Goal: Task Accomplishment & Management: Use online tool/utility

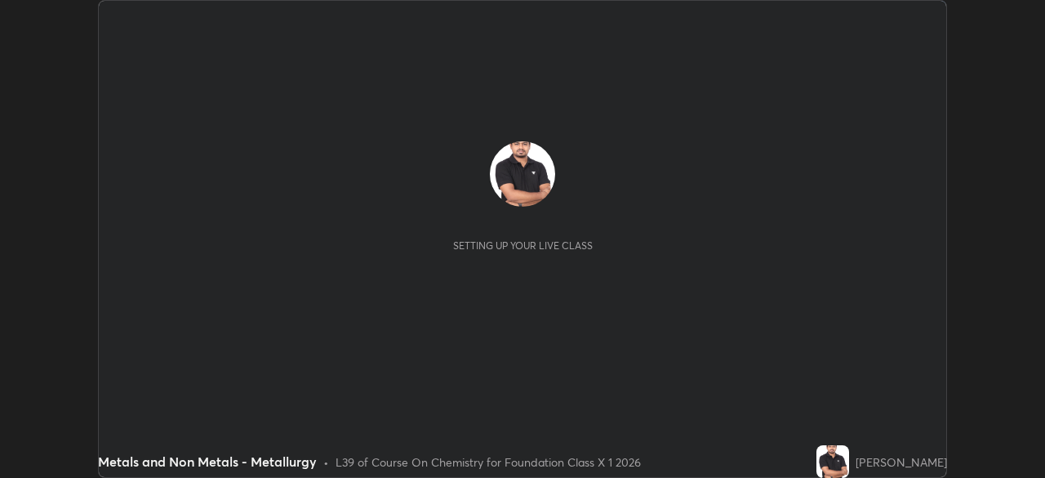
scroll to position [478, 1044]
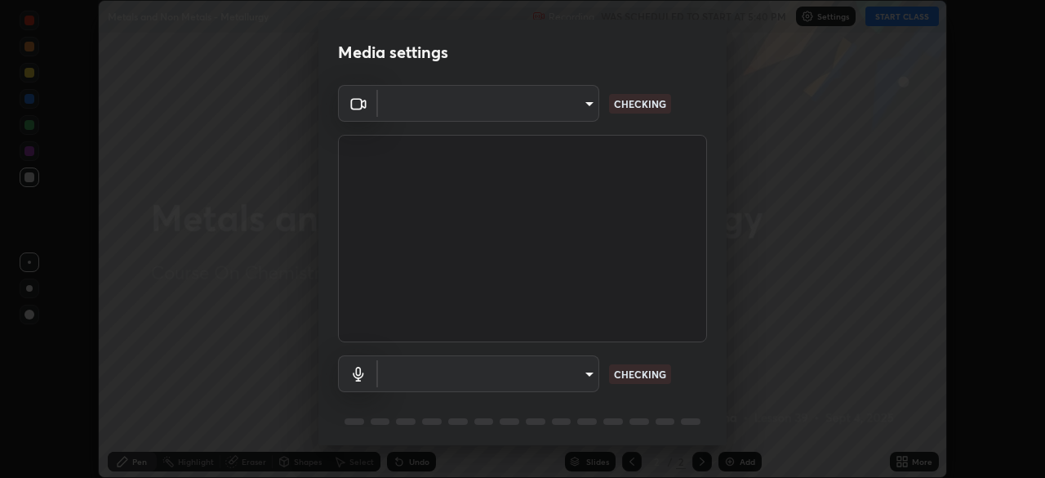
type input "3587b5fcf6e6b1efd567becf28dfd5d3df51b249fd3ad8f2a19155ee8f6d36a4"
type input "a5bdf177eec51b1681cde8c491f133588994e0059511f0b320b6d90535c1417e"
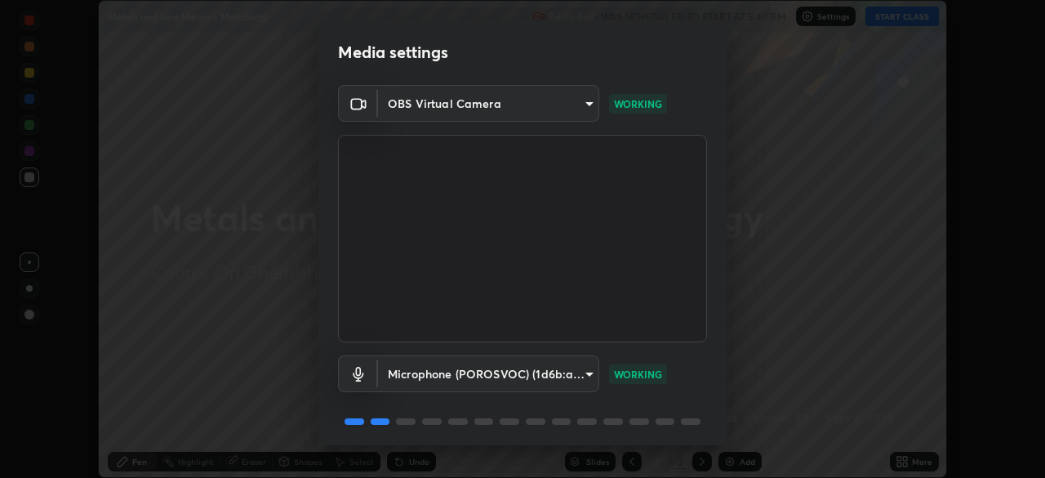
scroll to position [58, 0]
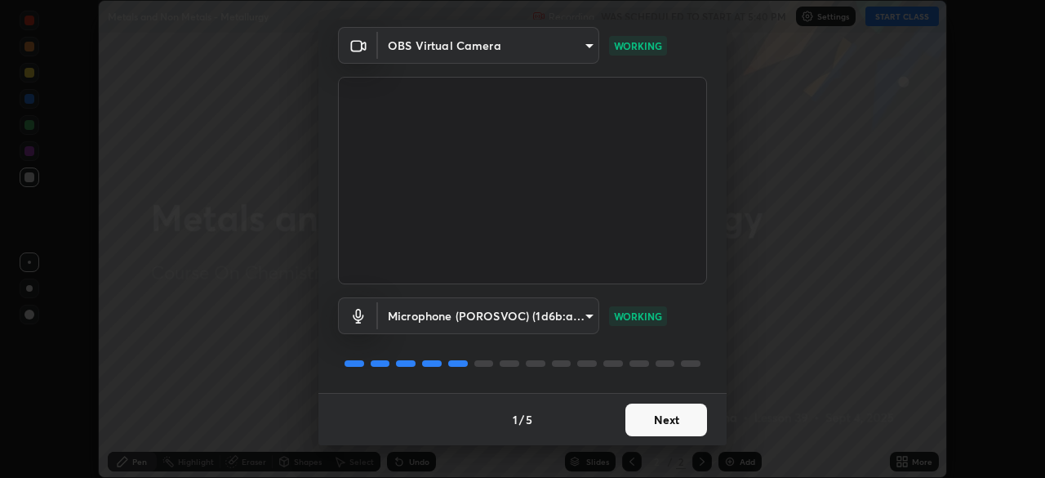
click at [657, 425] on button "Next" at bounding box center [666, 419] width 82 height 33
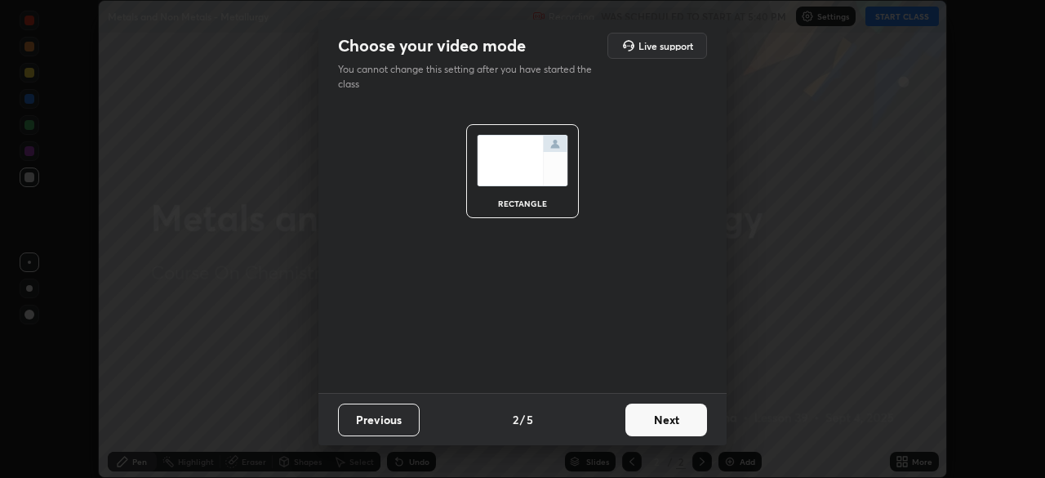
click at [647, 422] on button "Next" at bounding box center [666, 419] width 82 height 33
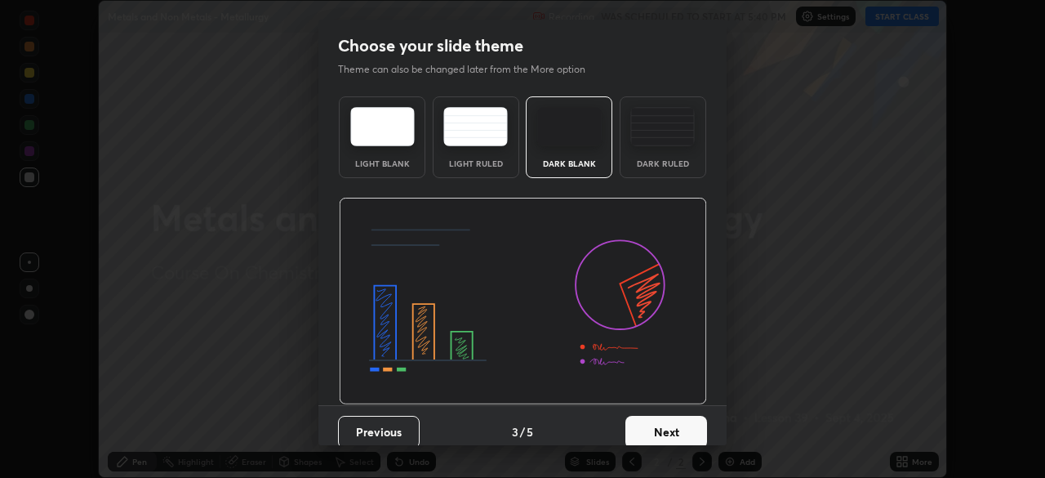
click at [643, 425] on button "Next" at bounding box center [666, 432] width 82 height 33
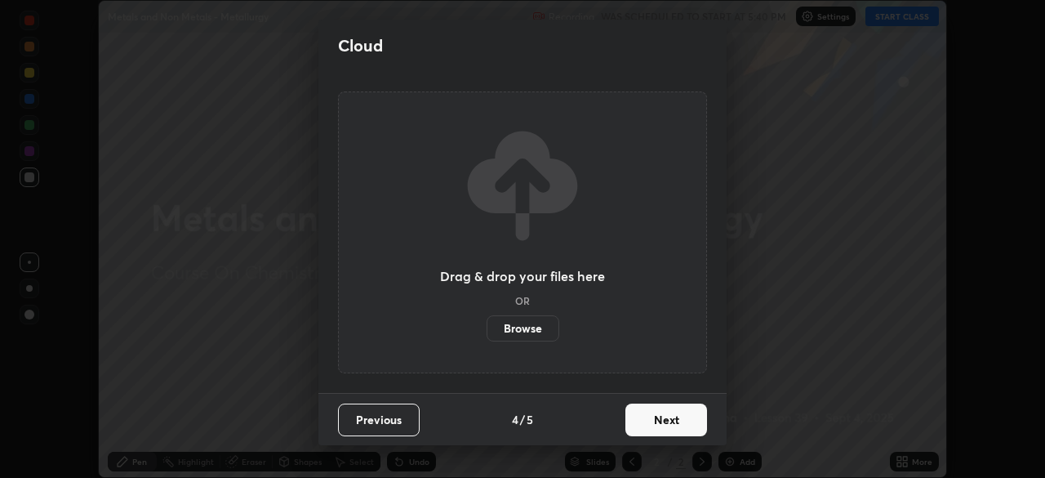
click at [662, 427] on button "Next" at bounding box center [666, 419] width 82 height 33
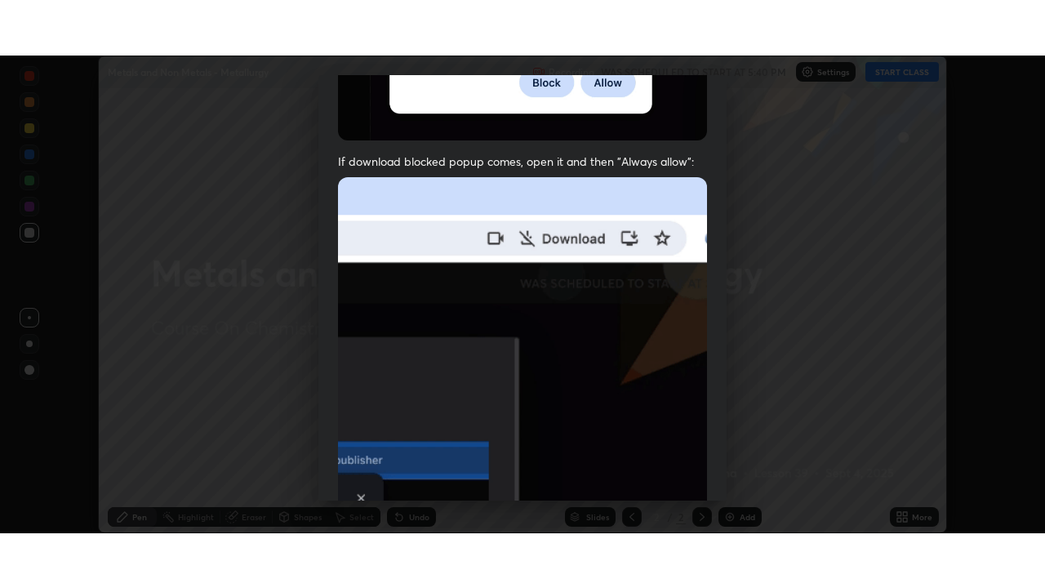
scroll to position [391, 0]
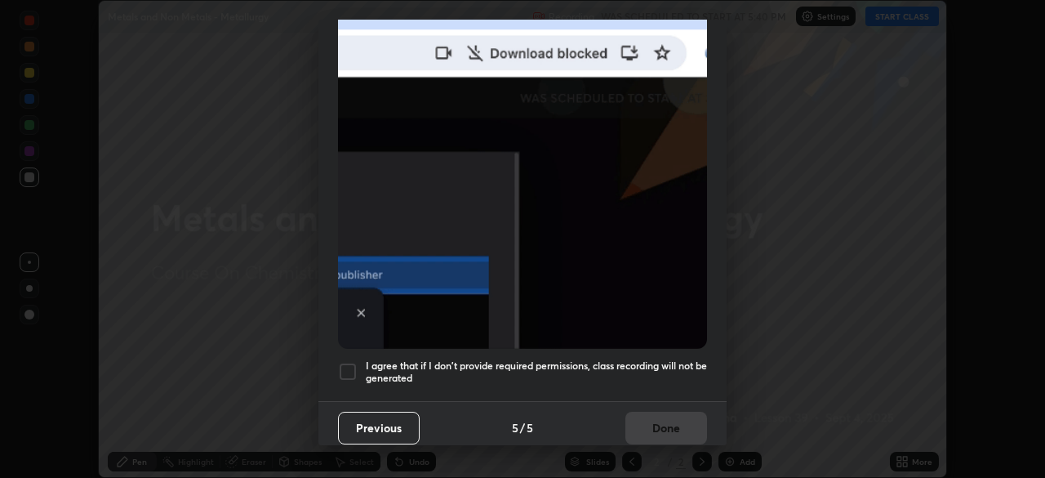
click at [355, 362] on div at bounding box center [348, 372] width 20 height 20
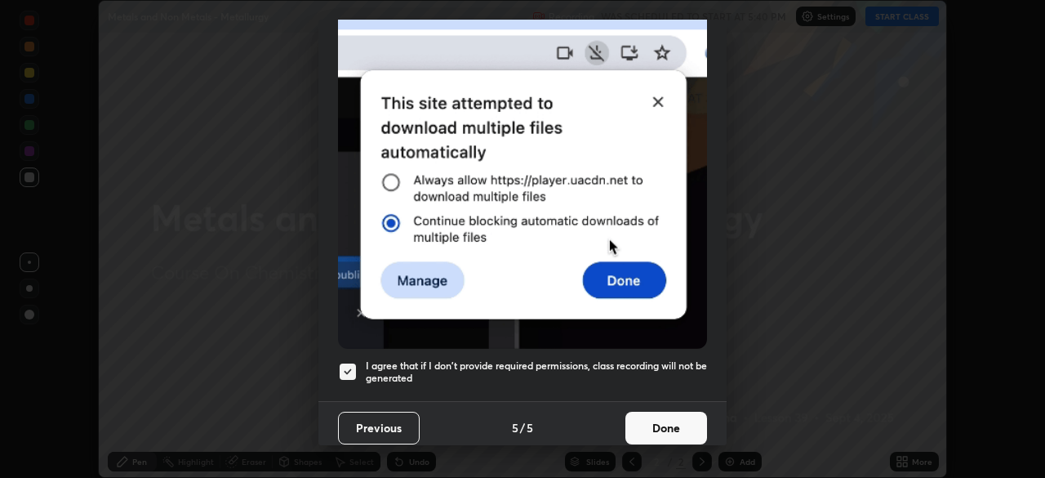
click at [648, 415] on button "Done" at bounding box center [666, 427] width 82 height 33
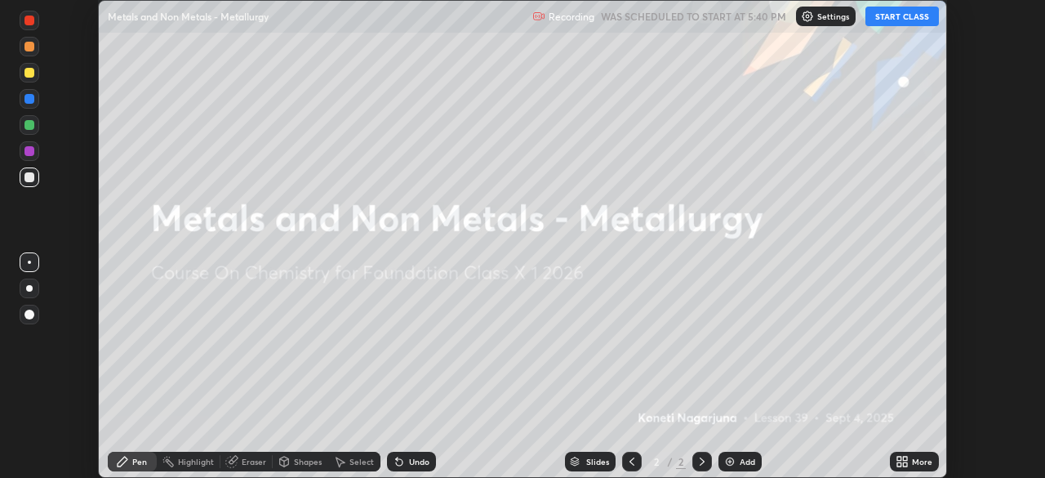
click at [734, 456] on img at bounding box center [729, 461] width 13 height 13
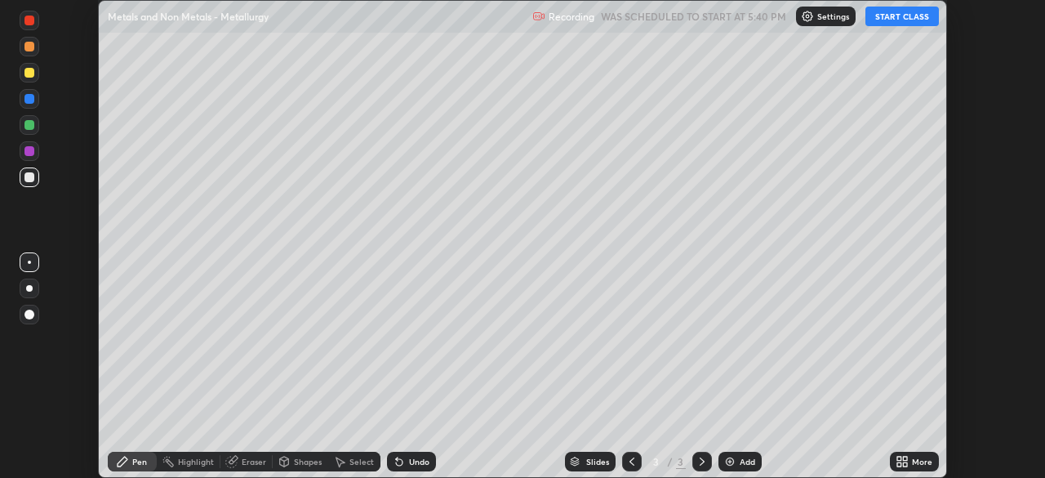
click at [736, 461] on div "Add" at bounding box center [739, 461] width 43 height 20
click at [740, 457] on div "Add" at bounding box center [748, 461] width 16 height 8
click at [895, 15] on button "START CLASS" at bounding box center [901, 17] width 73 height 20
click at [905, 458] on icon at bounding box center [905, 458] width 4 height 4
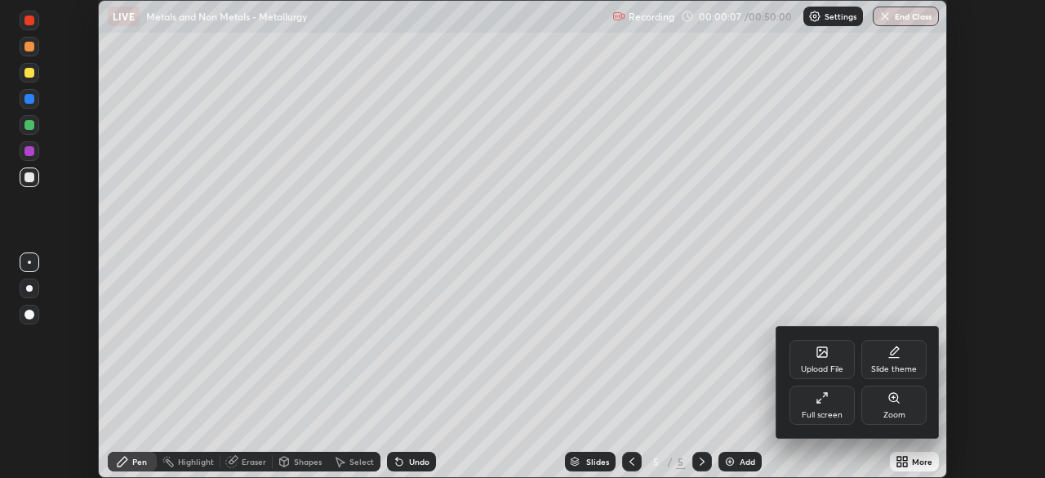
click at [906, 455] on div at bounding box center [522, 239] width 1045 height 478
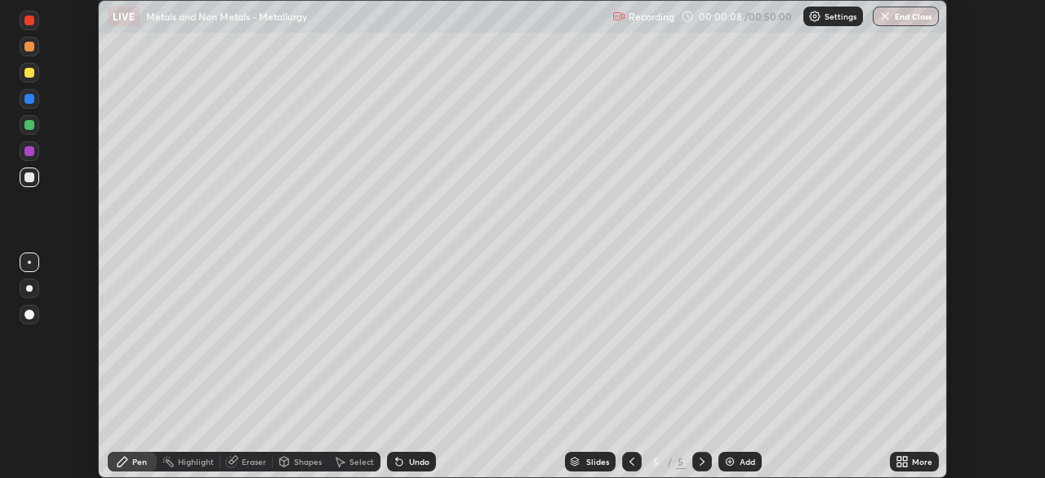
click at [905, 458] on icon at bounding box center [905, 458] width 4 height 4
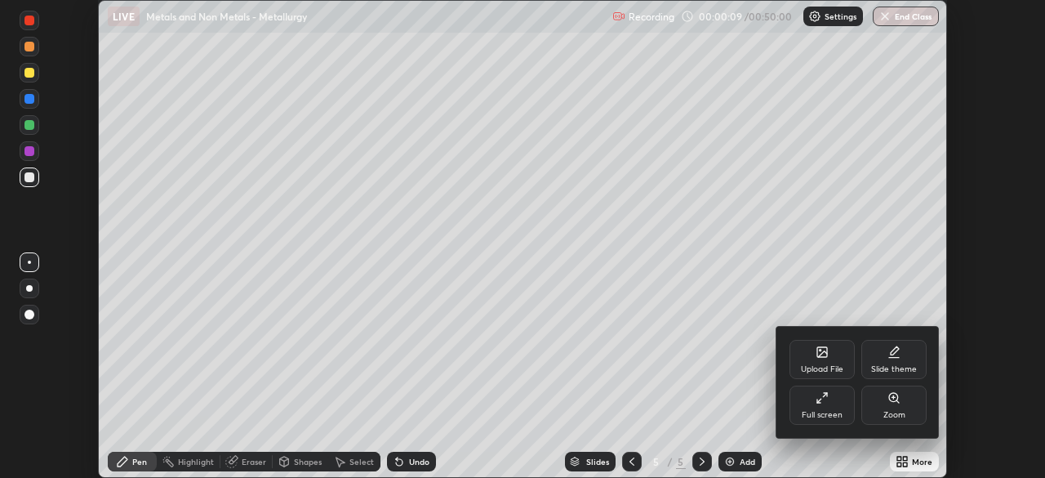
click at [817, 402] on icon at bounding box center [819, 400] width 4 height 4
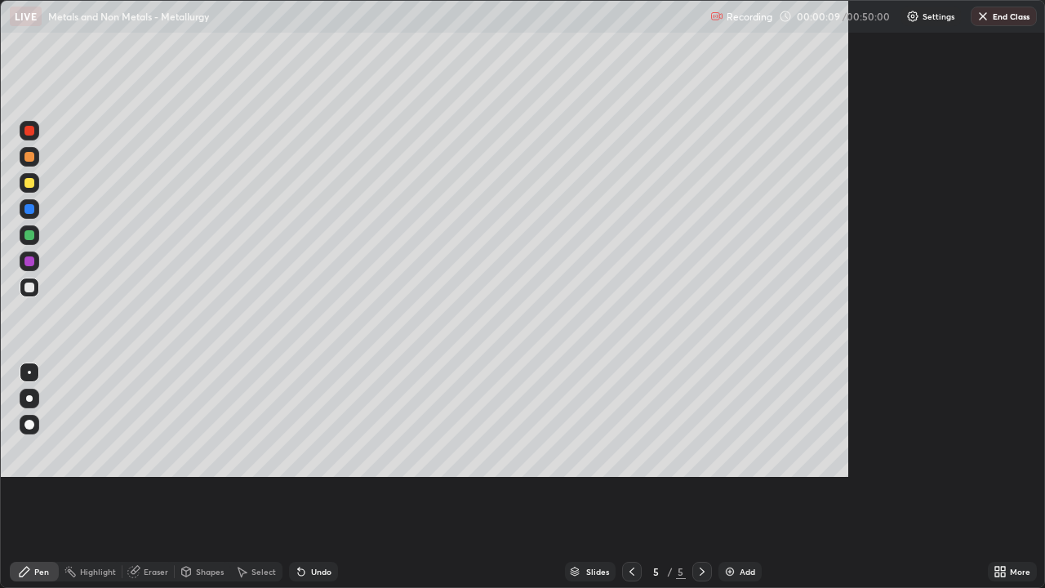
scroll to position [588, 1045]
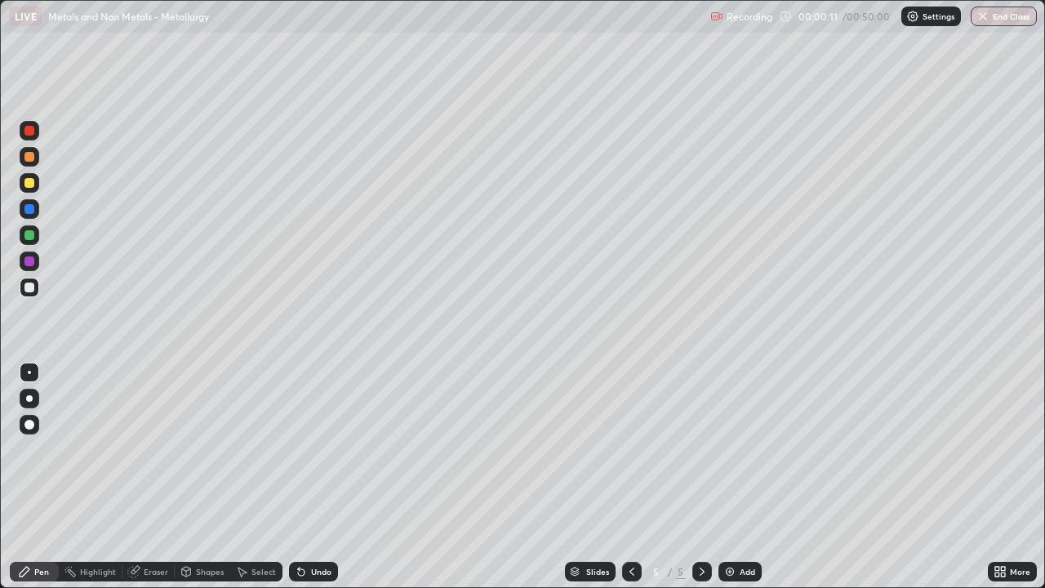
click at [733, 477] on div "Add" at bounding box center [739, 572] width 43 height 20
click at [731, 477] on img at bounding box center [729, 571] width 13 height 13
click at [727, 477] on img at bounding box center [729, 571] width 13 height 13
click at [629, 477] on icon at bounding box center [631, 571] width 5 height 8
click at [630, 477] on icon at bounding box center [631, 571] width 13 height 13
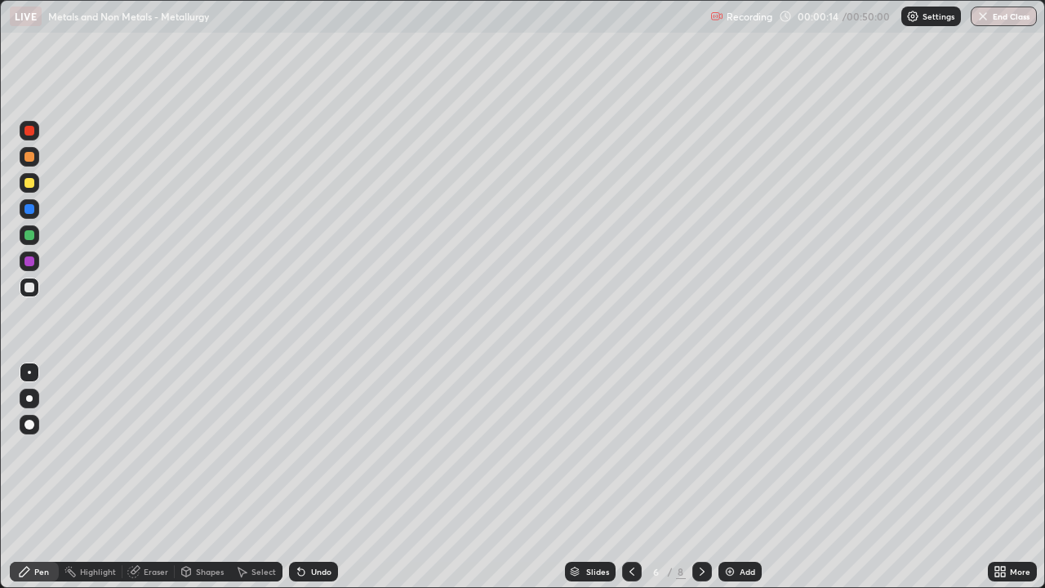
click at [629, 477] on icon at bounding box center [631, 571] width 13 height 13
click at [632, 477] on icon at bounding box center [631, 571] width 13 height 13
click at [631, 477] on icon at bounding box center [631, 571] width 5 height 8
click at [630, 477] on icon at bounding box center [631, 571] width 13 height 13
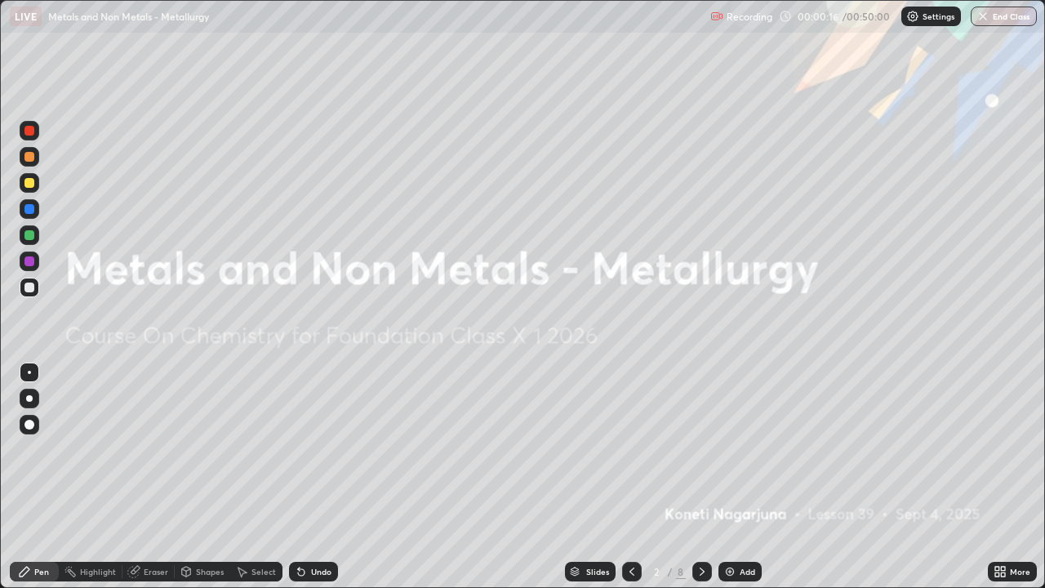
click at [701, 477] on icon at bounding box center [702, 571] width 13 height 13
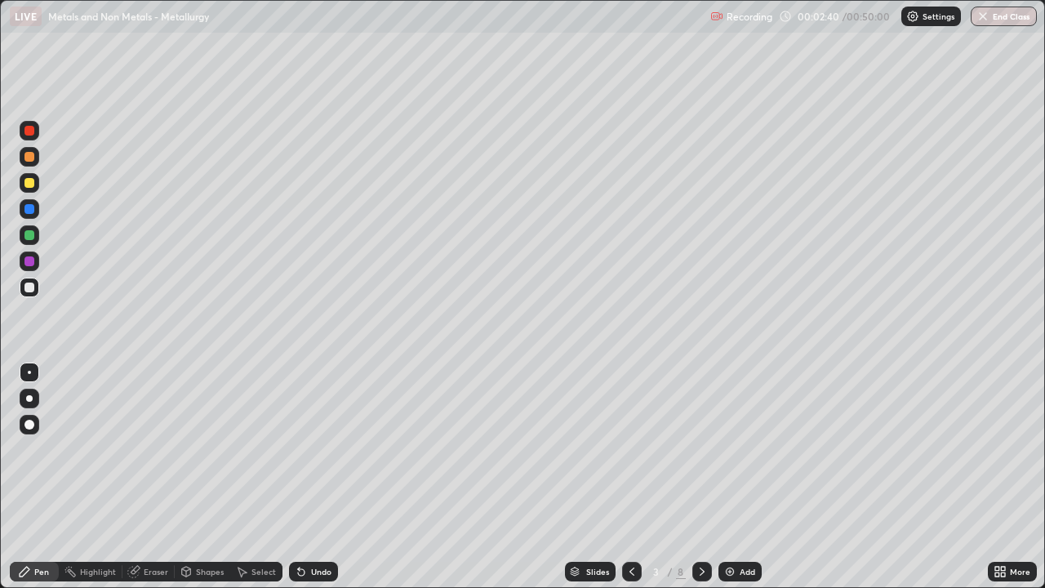
click at [28, 260] on div at bounding box center [29, 261] width 10 height 10
click at [30, 287] on div at bounding box center [29, 287] width 10 height 10
click at [29, 208] on div at bounding box center [29, 209] width 10 height 10
click at [31, 186] on div at bounding box center [29, 183] width 10 height 10
click at [26, 185] on div at bounding box center [29, 183] width 10 height 10
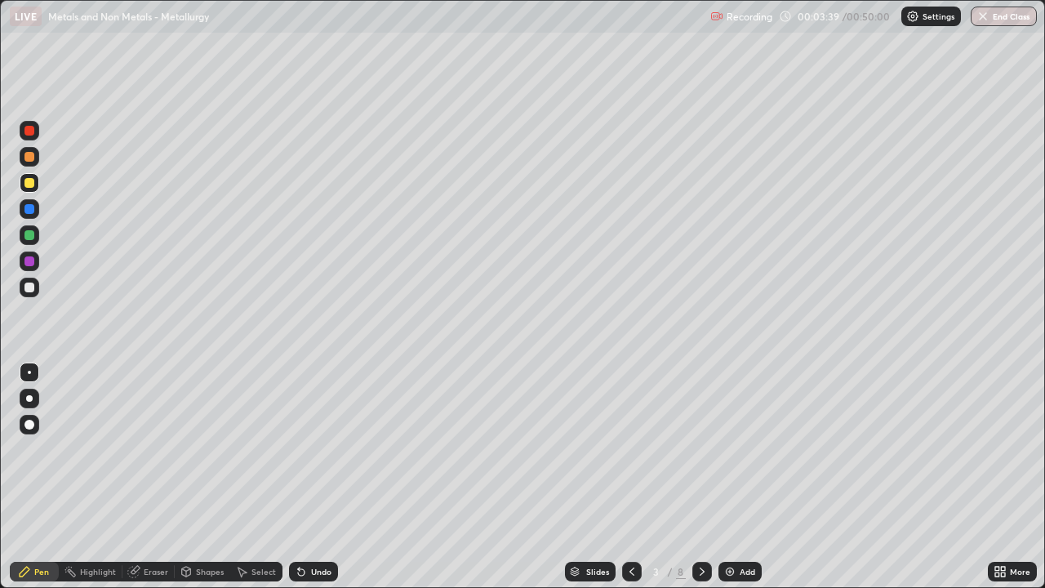
click at [31, 157] on div at bounding box center [29, 157] width 10 height 10
click at [28, 258] on div at bounding box center [29, 261] width 10 height 10
click at [29, 287] on div at bounding box center [29, 287] width 10 height 10
click at [33, 237] on div at bounding box center [29, 235] width 10 height 10
click at [28, 287] on div at bounding box center [29, 287] width 10 height 10
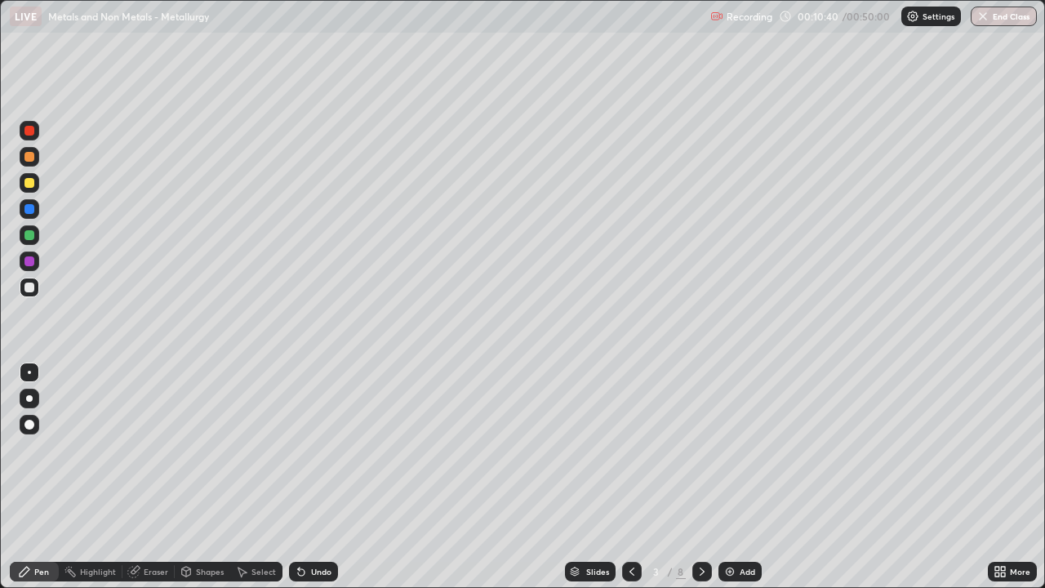
click at [29, 260] on div at bounding box center [29, 261] width 10 height 10
click at [706, 477] on icon at bounding box center [702, 571] width 13 height 13
click at [29, 130] on div at bounding box center [29, 131] width 10 height 10
click at [313, 477] on div "Undo" at bounding box center [321, 571] width 20 height 8
click at [25, 235] on div at bounding box center [29, 235] width 10 height 10
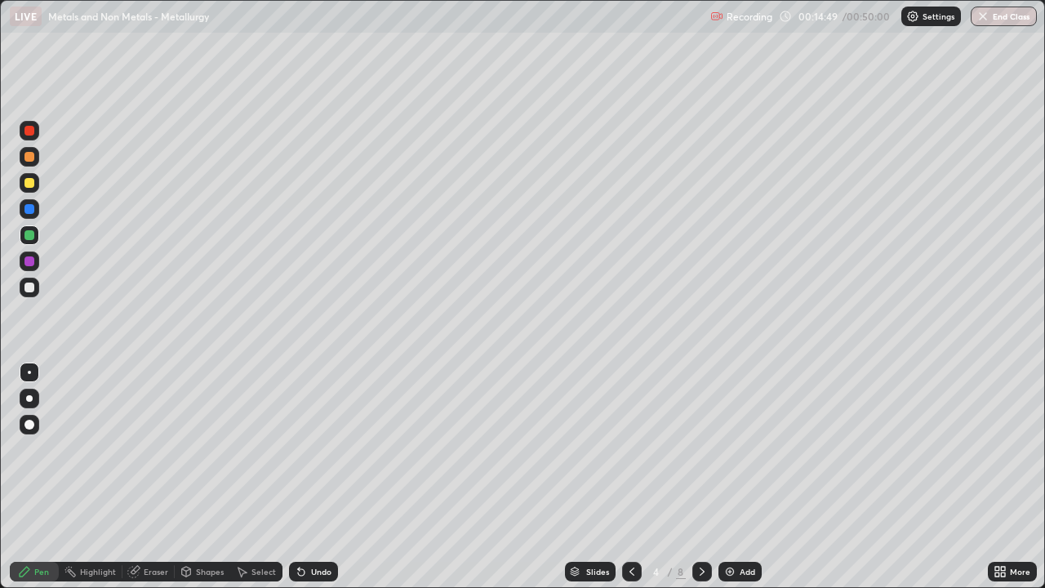
click at [299, 477] on icon at bounding box center [301, 572] width 7 height 7
click at [300, 477] on icon at bounding box center [301, 572] width 7 height 7
click at [301, 477] on icon at bounding box center [301, 572] width 7 height 7
click at [302, 477] on icon at bounding box center [301, 571] width 13 height 13
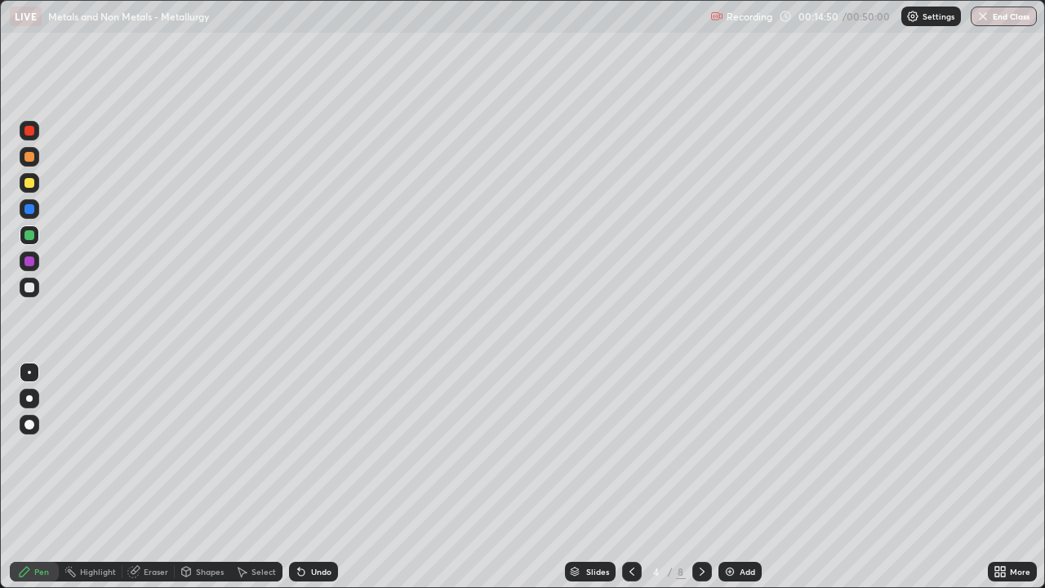
click at [298, 477] on icon at bounding box center [299, 568] width 2 height 2
click at [300, 477] on icon at bounding box center [301, 572] width 7 height 7
click at [298, 477] on icon at bounding box center [301, 572] width 7 height 7
click at [299, 477] on icon at bounding box center [301, 572] width 7 height 7
click at [28, 158] on div at bounding box center [29, 157] width 10 height 10
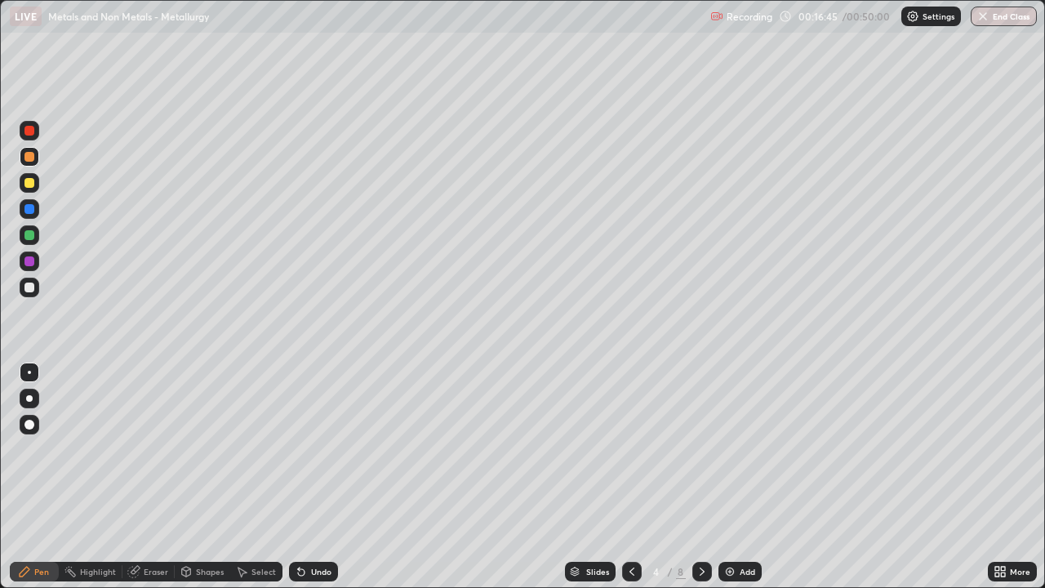
click at [27, 131] on div at bounding box center [29, 131] width 10 height 10
click at [29, 207] on div at bounding box center [29, 209] width 10 height 10
click at [701, 477] on icon at bounding box center [702, 571] width 13 height 13
click at [631, 477] on icon at bounding box center [631, 571] width 13 height 13
click at [699, 477] on icon at bounding box center [702, 571] width 13 height 13
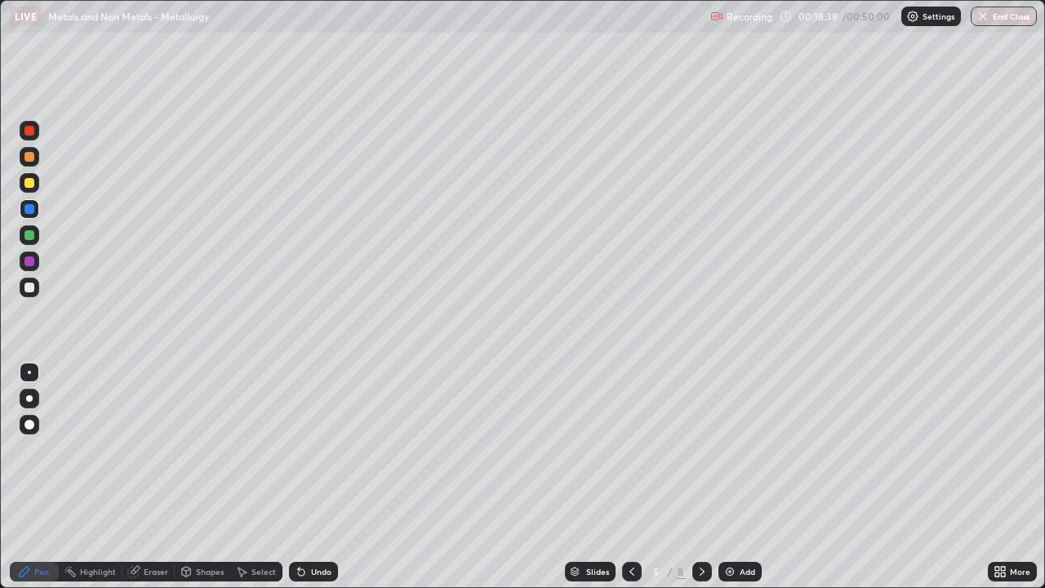
click at [27, 284] on div at bounding box center [29, 287] width 10 height 10
click at [28, 241] on div at bounding box center [30, 235] width 20 height 20
click at [29, 187] on div at bounding box center [29, 183] width 10 height 10
click at [30, 235] on div at bounding box center [29, 235] width 10 height 10
click at [699, 477] on icon at bounding box center [702, 571] width 13 height 13
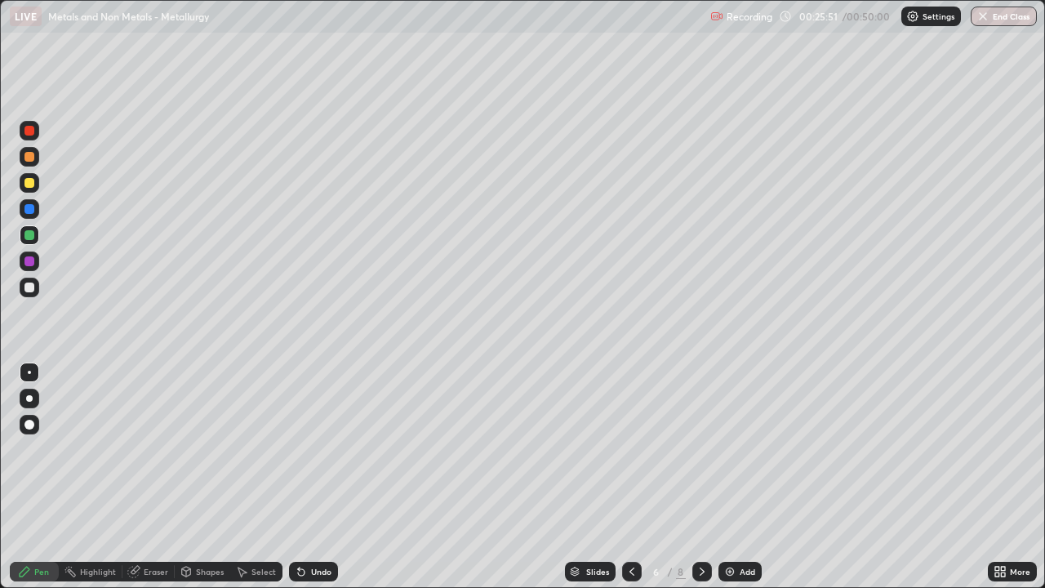
click at [308, 477] on div "Undo" at bounding box center [313, 572] width 49 height 20
click at [304, 477] on icon at bounding box center [301, 571] width 13 height 13
click at [298, 477] on icon at bounding box center [301, 572] width 7 height 7
click at [295, 477] on icon at bounding box center [301, 571] width 13 height 13
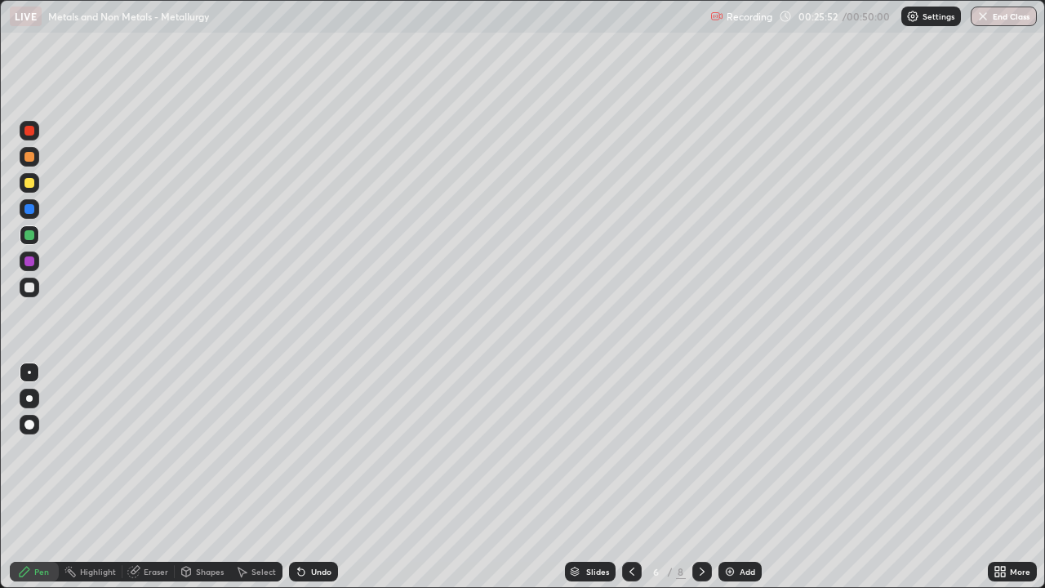
click at [298, 477] on icon at bounding box center [301, 572] width 7 height 7
click at [637, 477] on div at bounding box center [632, 572] width 20 height 20
click at [701, 477] on icon at bounding box center [702, 571] width 5 height 8
click at [314, 477] on div "Undo" at bounding box center [321, 571] width 20 height 8
click at [313, 477] on div "Undo" at bounding box center [321, 571] width 20 height 8
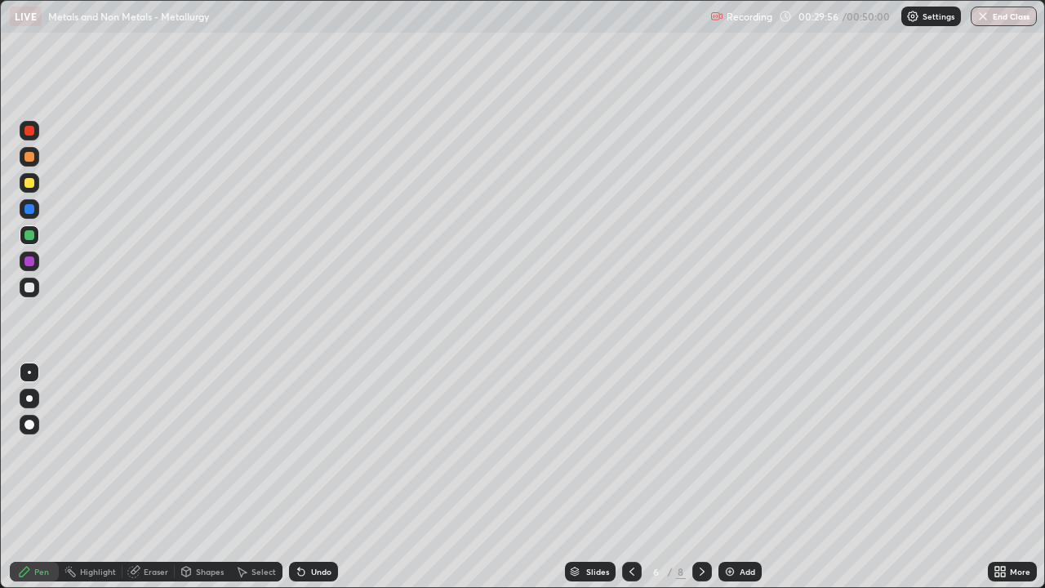
click at [632, 477] on icon at bounding box center [631, 571] width 13 height 13
click at [631, 477] on icon at bounding box center [631, 571] width 13 height 13
click at [703, 477] on div at bounding box center [702, 571] width 20 height 33
click at [700, 477] on icon at bounding box center [702, 571] width 13 height 13
click at [699, 477] on icon at bounding box center [702, 571] width 13 height 13
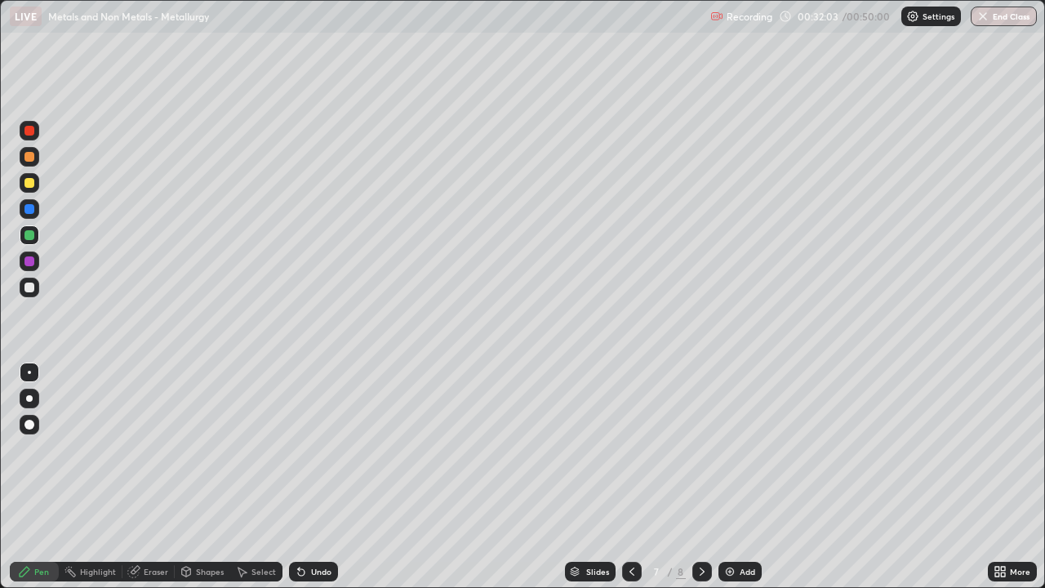
click at [31, 132] on div at bounding box center [29, 131] width 10 height 10
click at [34, 190] on div at bounding box center [30, 183] width 20 height 20
click at [311, 477] on div "Undo" at bounding box center [321, 571] width 20 height 8
click at [298, 477] on icon at bounding box center [299, 568] width 2 height 2
click at [151, 477] on div "Eraser" at bounding box center [156, 571] width 24 height 8
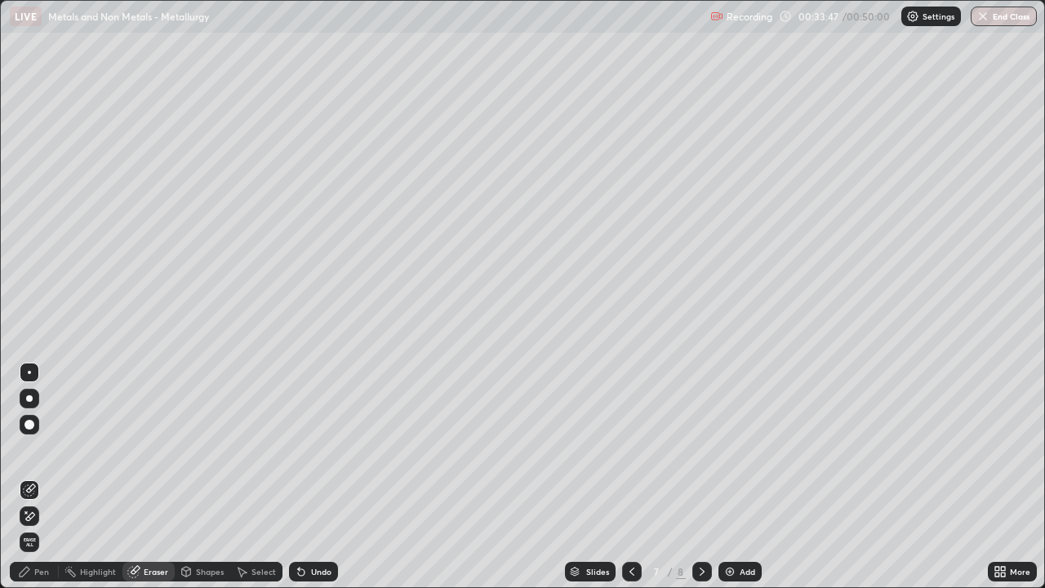
click at [41, 477] on div "Pen" at bounding box center [41, 571] width 15 height 8
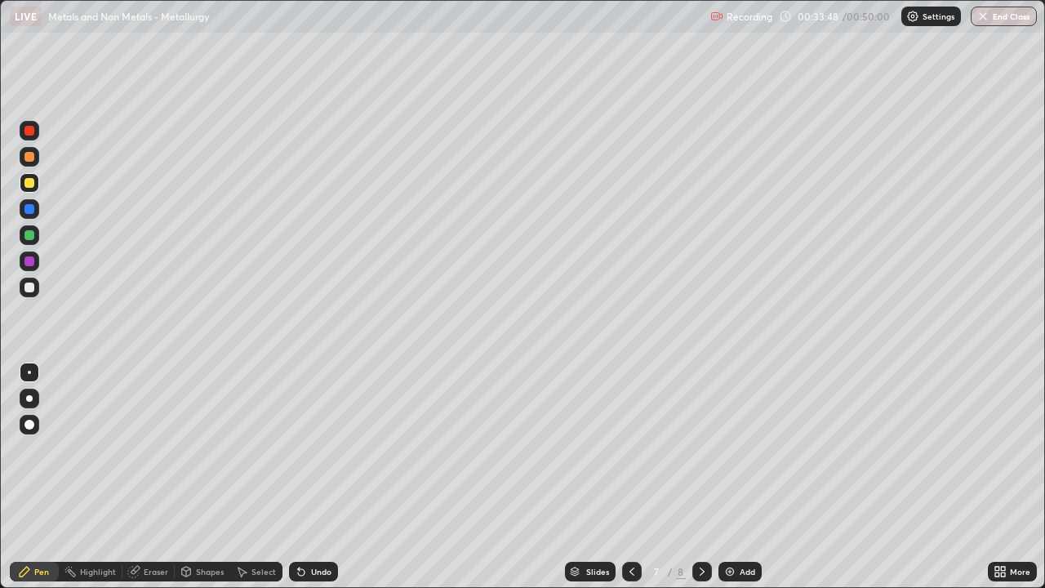
click at [26, 261] on div at bounding box center [29, 261] width 10 height 10
click at [30, 181] on div at bounding box center [29, 183] width 10 height 10
click at [29, 287] on div at bounding box center [29, 287] width 10 height 10
click at [30, 183] on div at bounding box center [29, 183] width 10 height 10
click at [29, 238] on div at bounding box center [29, 235] width 10 height 10
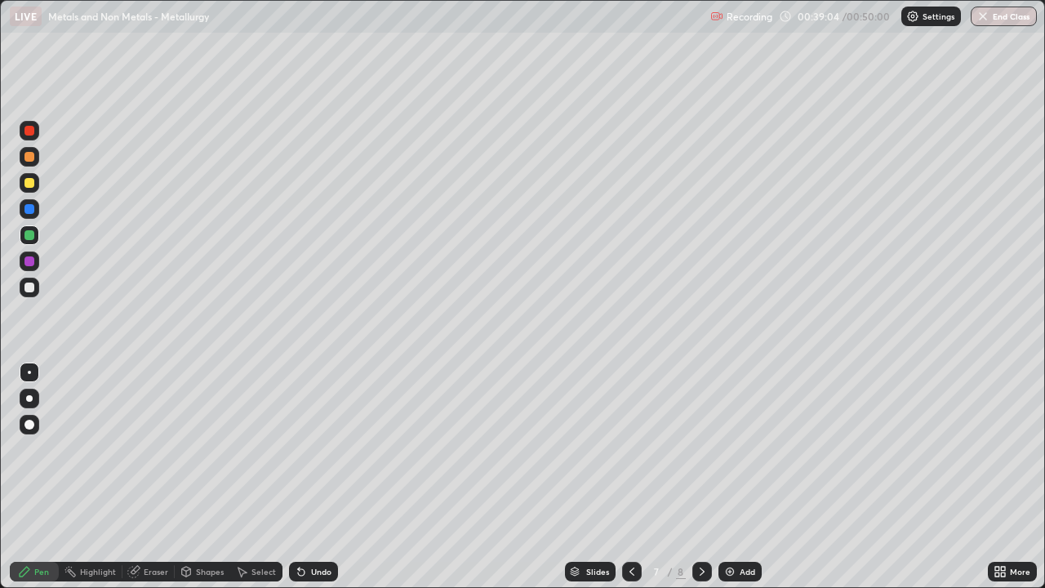
click at [32, 183] on div at bounding box center [29, 183] width 10 height 10
click at [33, 238] on div at bounding box center [29, 235] width 10 height 10
click at [158, 477] on div "Eraser" at bounding box center [156, 571] width 24 height 8
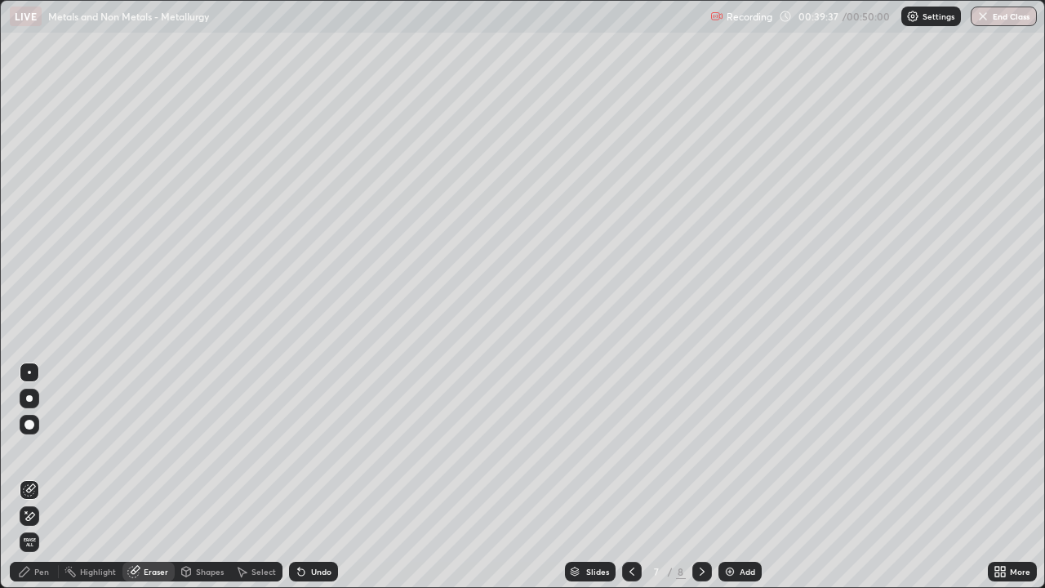
click at [43, 477] on div "Pen" at bounding box center [34, 572] width 49 height 20
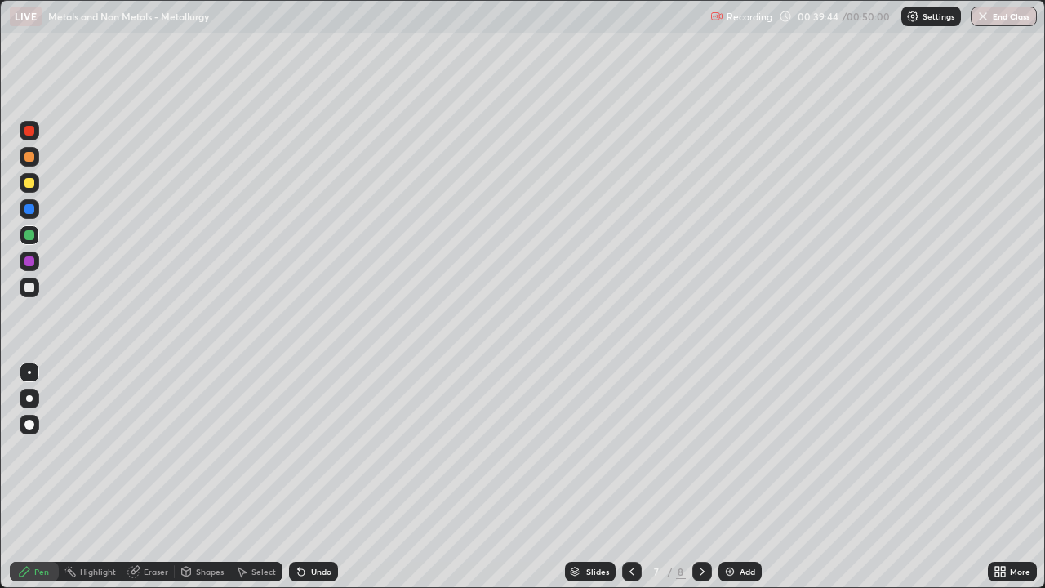
click at [30, 185] on div at bounding box center [29, 183] width 10 height 10
click at [38, 240] on div at bounding box center [30, 235] width 20 height 20
click at [702, 477] on icon at bounding box center [702, 571] width 5 height 8
click at [31, 132] on div at bounding box center [29, 131] width 10 height 10
click at [29, 161] on div at bounding box center [29, 157] width 10 height 10
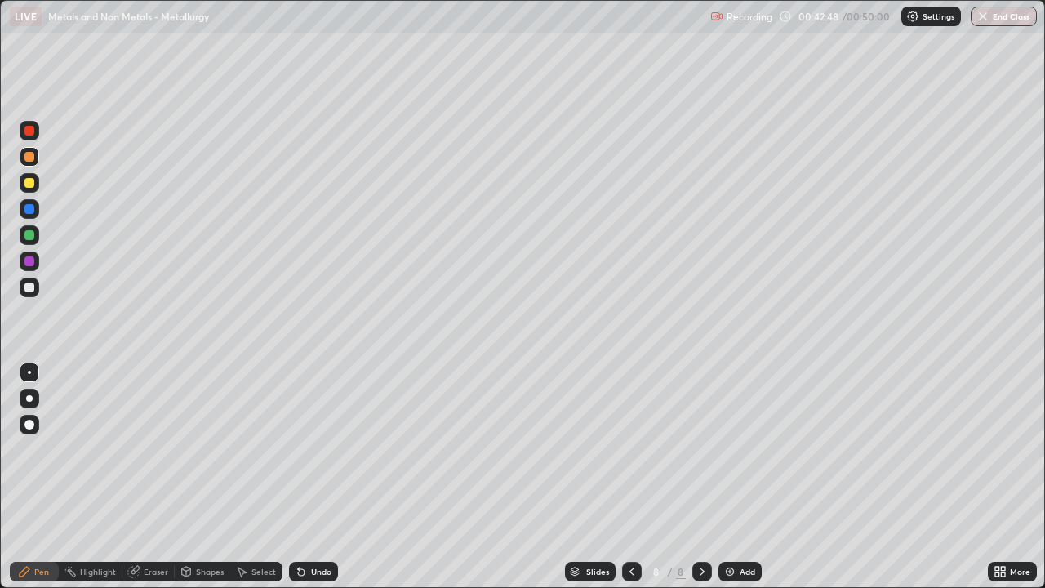
click at [29, 229] on div at bounding box center [30, 235] width 20 height 20
click at [31, 207] on div at bounding box center [29, 209] width 10 height 10
click at [27, 235] on div at bounding box center [29, 235] width 10 height 10
click at [299, 477] on icon at bounding box center [301, 572] width 7 height 7
click at [306, 477] on div "Undo" at bounding box center [313, 572] width 49 height 20
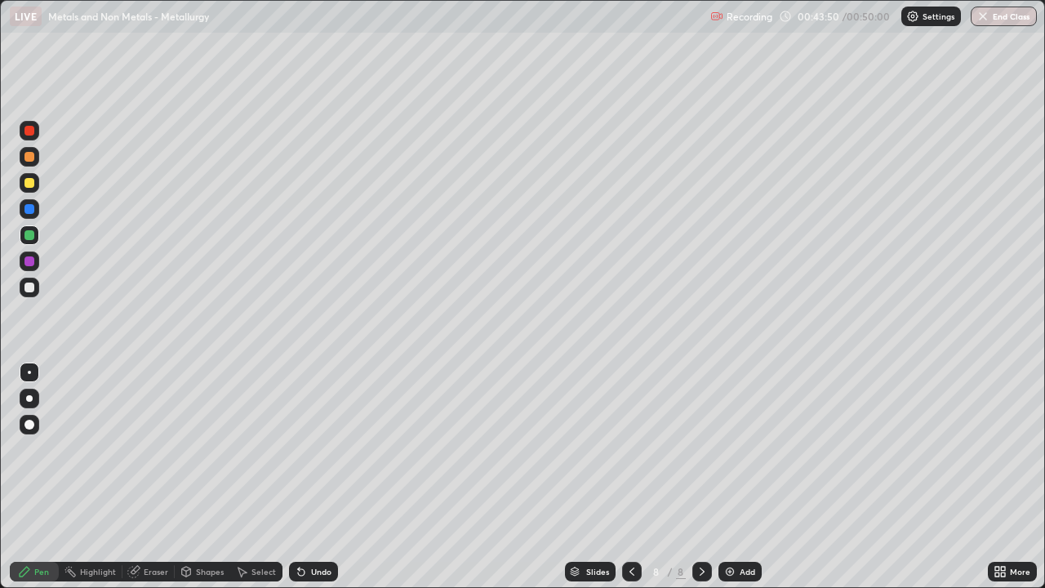
click at [34, 216] on div at bounding box center [30, 209] width 20 height 20
click at [30, 234] on div at bounding box center [29, 235] width 10 height 10
click at [31, 264] on div at bounding box center [29, 261] width 10 height 10
click at [31, 159] on div at bounding box center [29, 157] width 10 height 10
click at [31, 211] on div at bounding box center [29, 209] width 10 height 10
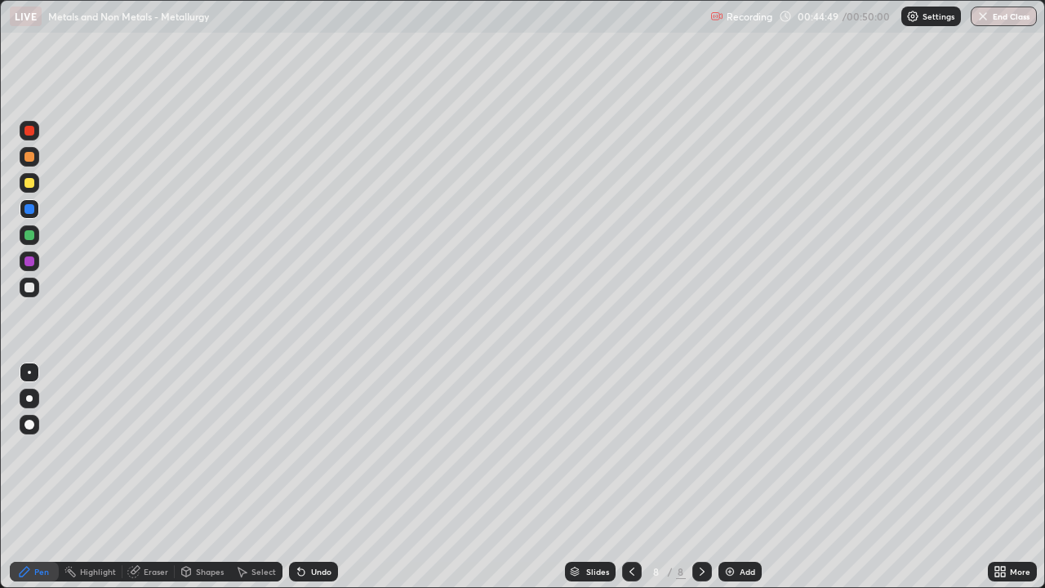
click at [32, 265] on div at bounding box center [29, 261] width 10 height 10
click at [315, 477] on div "Undo" at bounding box center [321, 571] width 20 height 8
click at [1007, 15] on button "End Class" at bounding box center [1004, 17] width 64 height 20
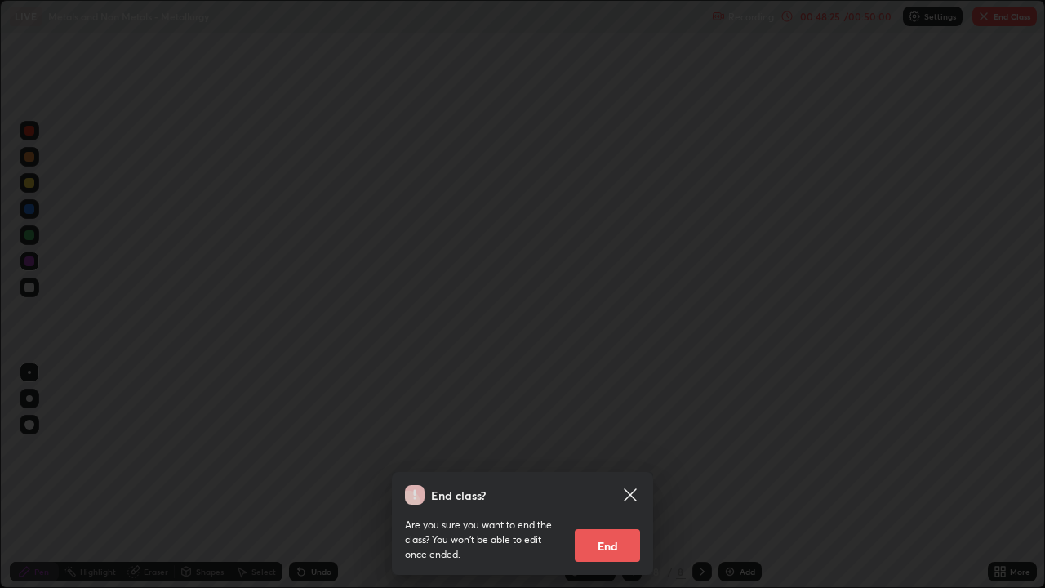
click at [620, 477] on button "End" at bounding box center [607, 545] width 65 height 33
